Goal: Task Accomplishment & Management: Manage account settings

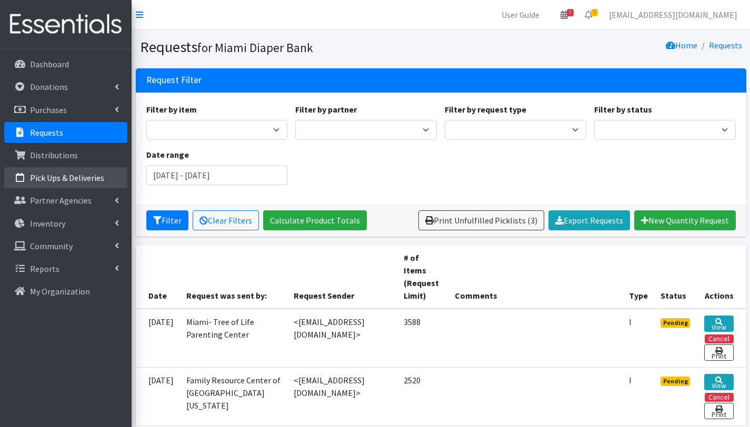
scroll to position [201, 0]
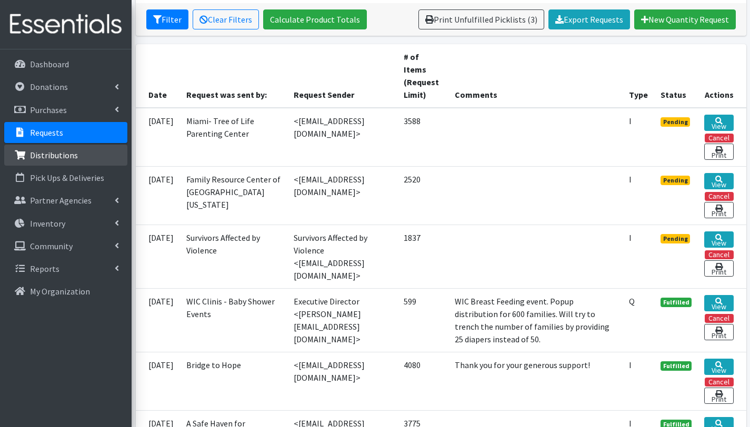
click at [80, 156] on link "Distributions" at bounding box center [65, 155] width 123 height 21
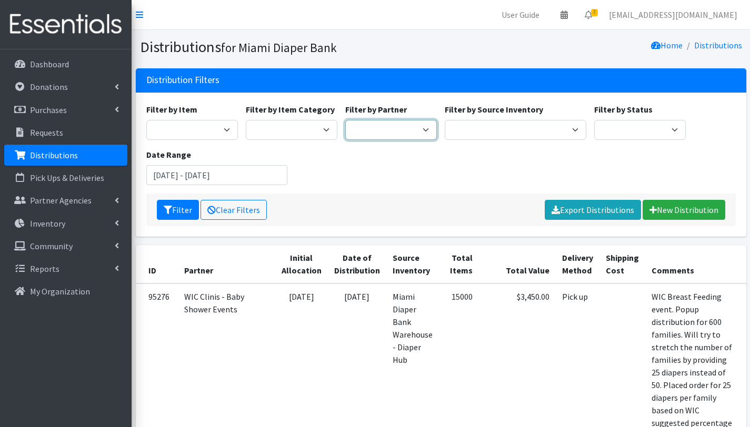
click at [419, 131] on select "A Safe Haven for Newborns Belafonte TACOLCY Center Boys Town South Florida Brid…" at bounding box center [391, 130] width 92 height 20
select select "7048"
click at [345, 120] on select "A Safe Haven for Newborns Belafonte TACOLCY Center Boys Town South Florida Brid…" at bounding box center [391, 130] width 92 height 20
click at [186, 208] on button "Filter" at bounding box center [178, 210] width 42 height 20
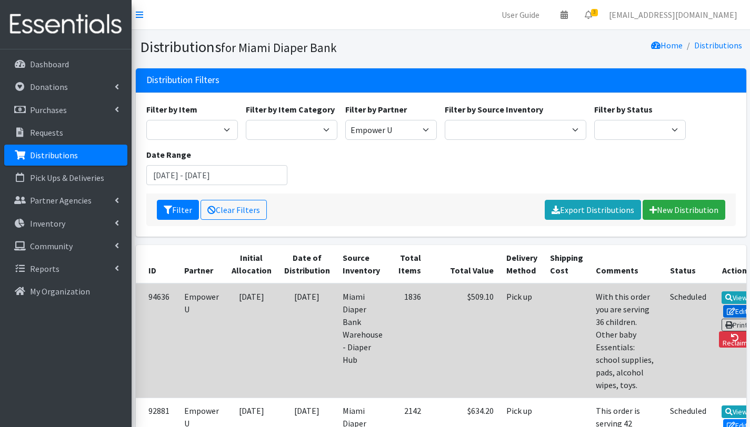
click at [727, 308] on icon at bounding box center [731, 311] width 8 height 7
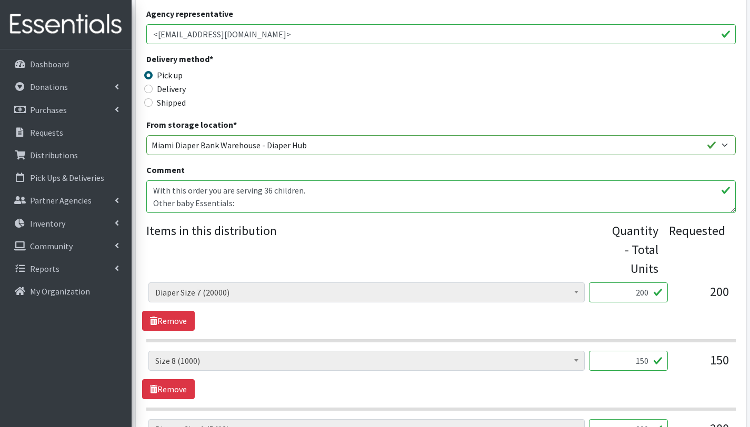
scroll to position [258, 0]
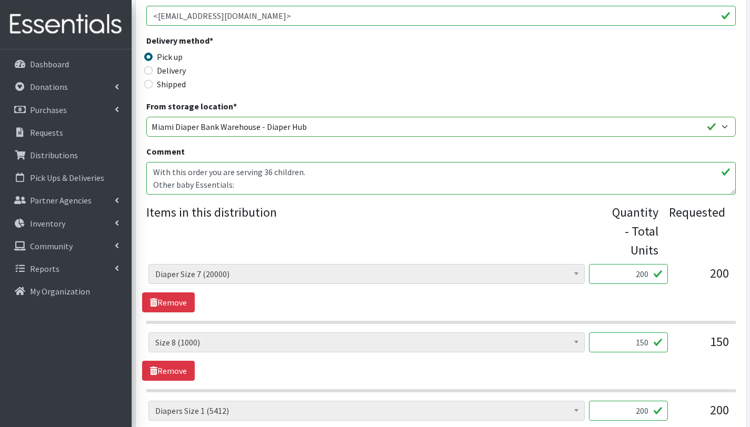
click at [224, 180] on textarea "With this order you are serving 36 children. Other baby Essentials: school supp…" at bounding box center [440, 178] width 589 height 33
drag, startPoint x: 153, startPoint y: 171, endPoint x: 226, endPoint y: 167, distance: 73.3
click at [226, 167] on textarea "With this order you are serving 36 children. Other baby Essentials: school supp…" at bounding box center [440, 178] width 589 height 33
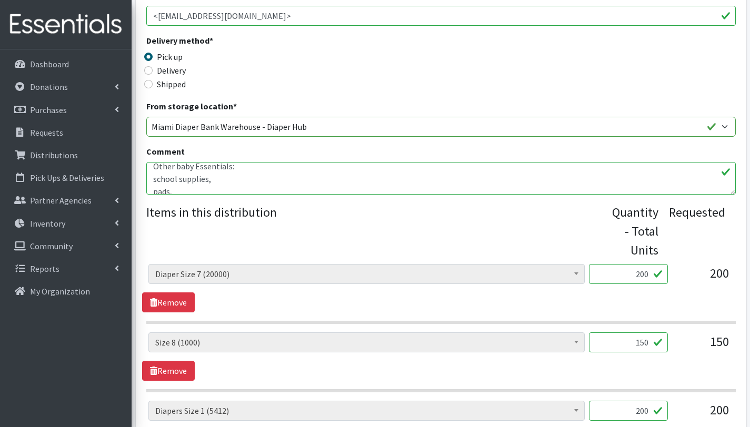
click at [193, 182] on textarea "With this order you are serving 36 children. Other baby Essentials: school supp…" at bounding box center [440, 178] width 589 height 33
drag, startPoint x: 226, startPoint y: 179, endPoint x: 143, endPoint y: 180, distance: 83.1
click at [150, 186] on textarea "With this order you are serving 36 children. Other baby Essentials: school supp…" at bounding box center [440, 178] width 589 height 33
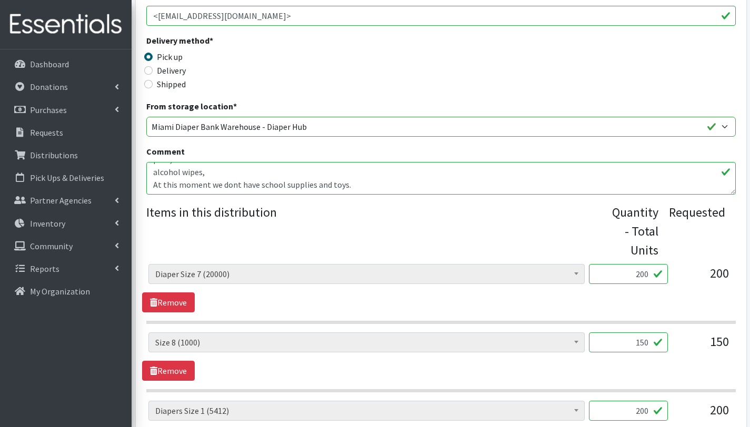
click at [228, 184] on textarea "With this order you are serving 36 children. Other baby Essentials: school supp…" at bounding box center [440, 178] width 589 height 33
click at [342, 186] on textarea "With this order you are serving 36 children. Other baby Essentials: school supp…" at bounding box center [440, 178] width 589 height 33
click at [154, 175] on textarea "With this order you are serving 36 children. Other baby Essentials: school supp…" at bounding box center [440, 178] width 589 height 33
click at [152, 186] on textarea "With this order you are serving 36 children. Other baby Essentials: school supp…" at bounding box center [440, 178] width 589 height 33
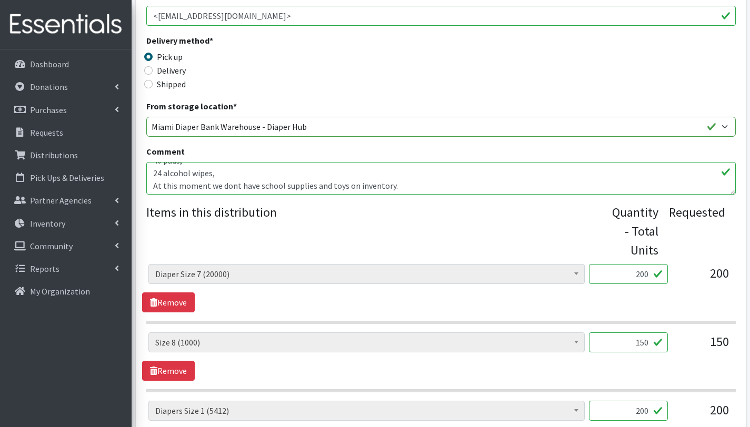
scroll to position [38, 0]
click at [232, 184] on textarea "With this order you are serving 36 children. Other baby Essentials: school supp…" at bounding box center [440, 178] width 589 height 33
click at [184, 188] on textarea "With this order you are serving 36 children. Other baby Essentials: school supp…" at bounding box center [440, 178] width 589 height 33
drag, startPoint x: 152, startPoint y: 184, endPoint x: 420, endPoint y: 182, distance: 267.8
click at [420, 182] on textarea "With this order you are serving 36 children. Other baby Essentials: school supp…" at bounding box center [440, 178] width 589 height 33
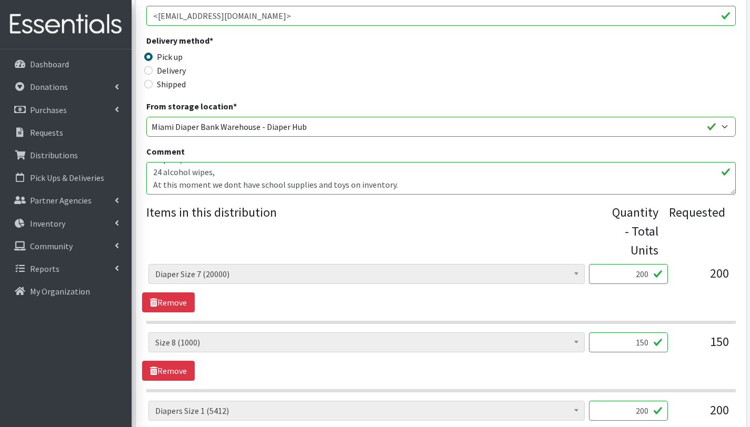
paste textarea "Unfortunately, we currently don’t have school supplies or toys available in our…"
click at [230, 184] on textarea "With this order you are serving 36 children. Other baby Essentials: school supp…" at bounding box center [440, 178] width 589 height 33
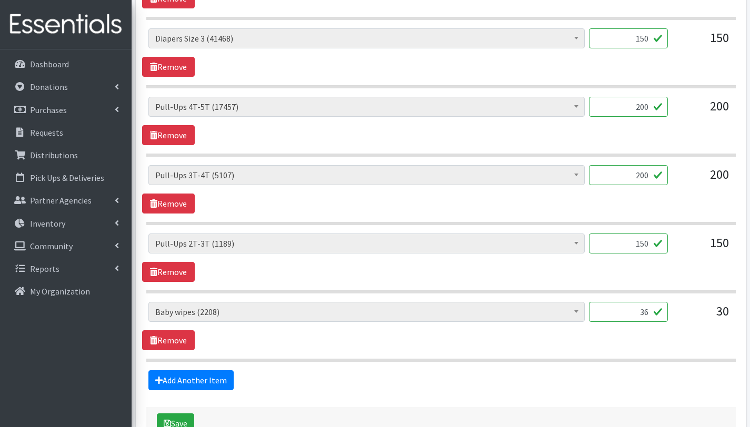
scroll to position [975, 0]
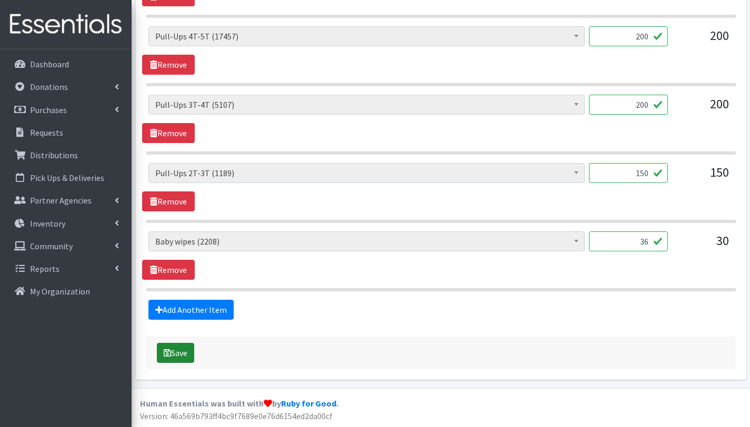
type textarea "With this order you are serving 36 children. Other baby Essentials (64): 40 pad…"
click at [187, 350] on button "Save" at bounding box center [175, 353] width 37 height 20
